Goal: Task Accomplishment & Management: Manage account settings

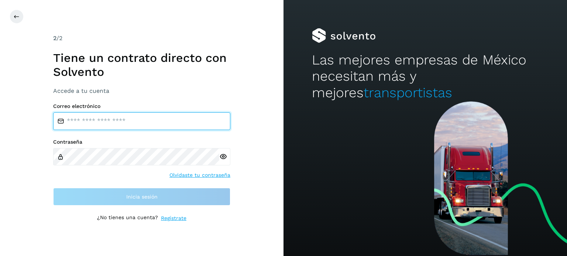
type input "**********"
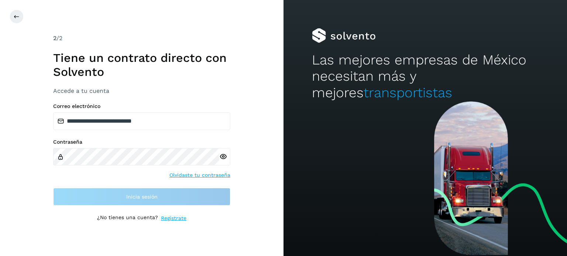
click at [21, 98] on div "**********" at bounding box center [141, 128] width 283 height 256
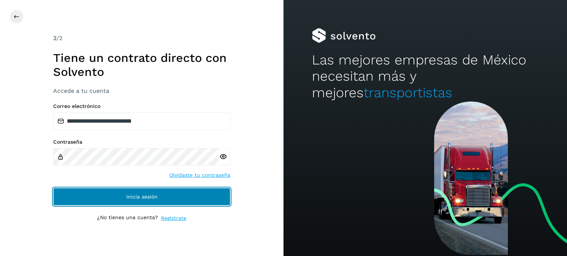
click at [97, 197] on button "Inicia sesión" at bounding box center [141, 197] width 177 height 18
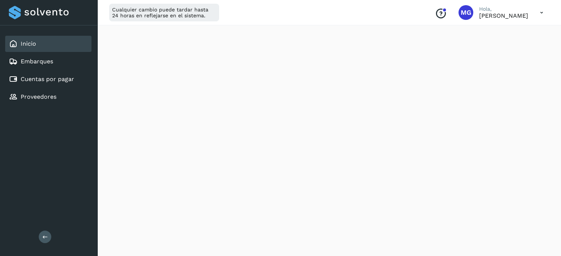
scroll to position [49, 0]
